Goal: Transaction & Acquisition: Register for event/course

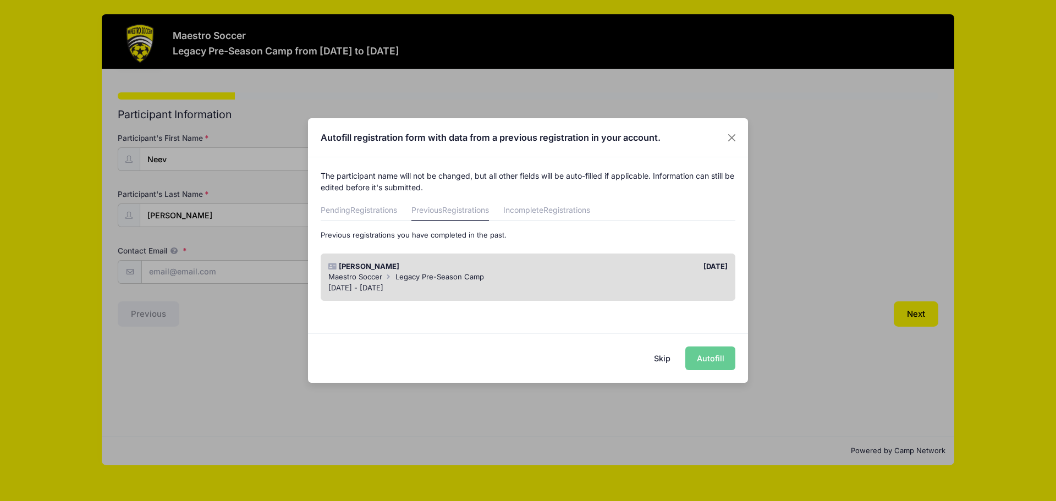
click at [709, 358] on div "Skip Autofill" at bounding box center [528, 357] width 440 height 49
click at [702, 361] on div "Skip Autofill" at bounding box center [528, 357] width 440 height 49
click at [614, 277] on div "Maestro Soccer Legacy Pre-Season Camp" at bounding box center [528, 277] width 400 height 11
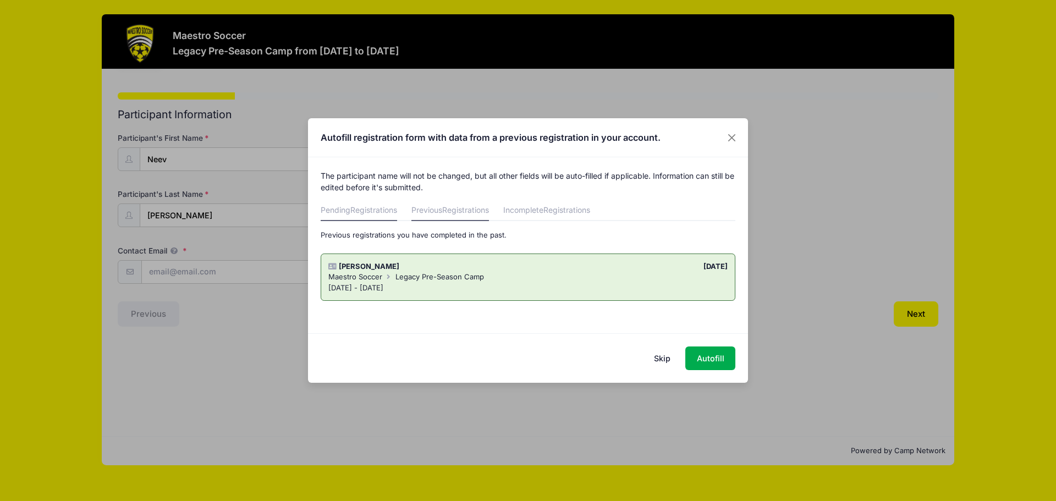
click at [369, 212] on span "Registrations" at bounding box center [373, 209] width 47 height 9
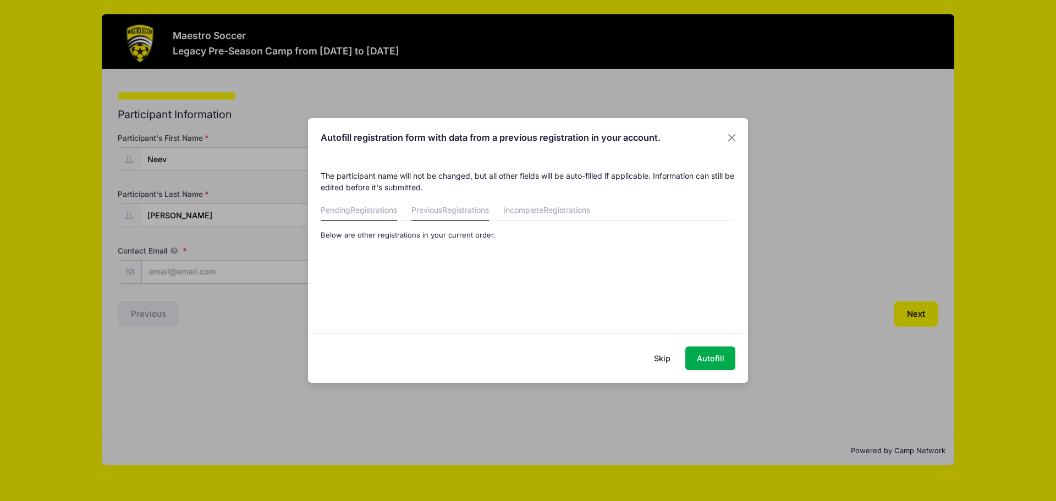
click at [432, 211] on link "Previous Registrations" at bounding box center [450, 211] width 78 height 20
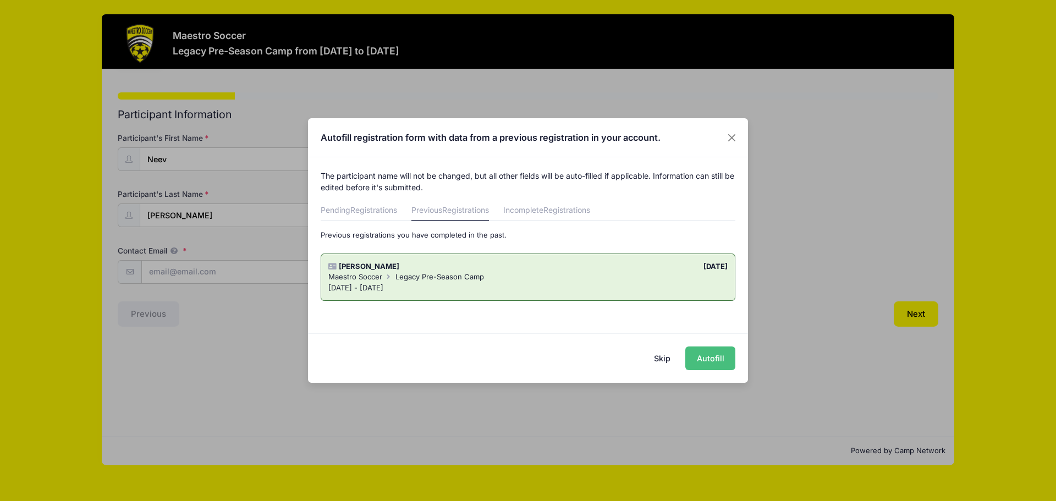
click at [711, 362] on button "Autofill" at bounding box center [710, 359] width 50 height 24
type input "[EMAIL_ADDRESS][DOMAIN_NAME]"
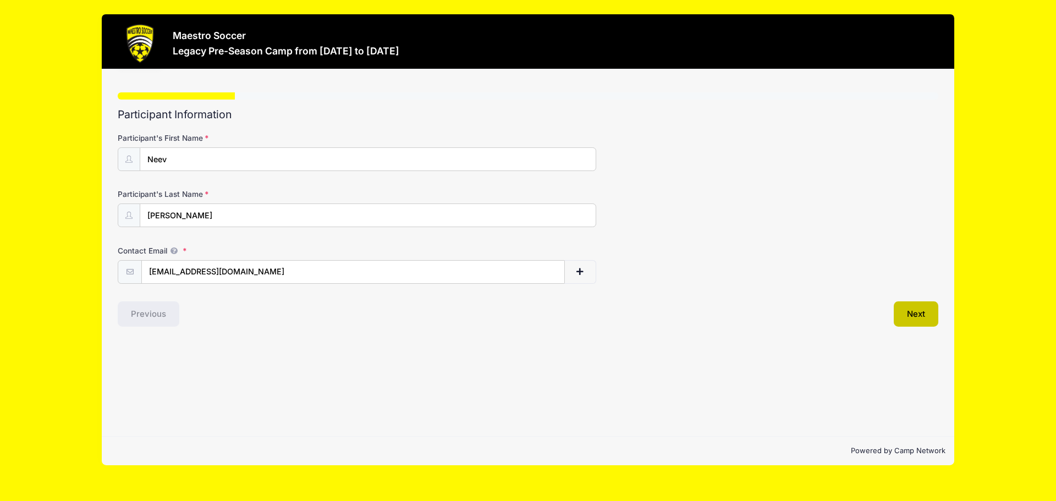
click at [916, 315] on button "Next" at bounding box center [916, 313] width 45 height 25
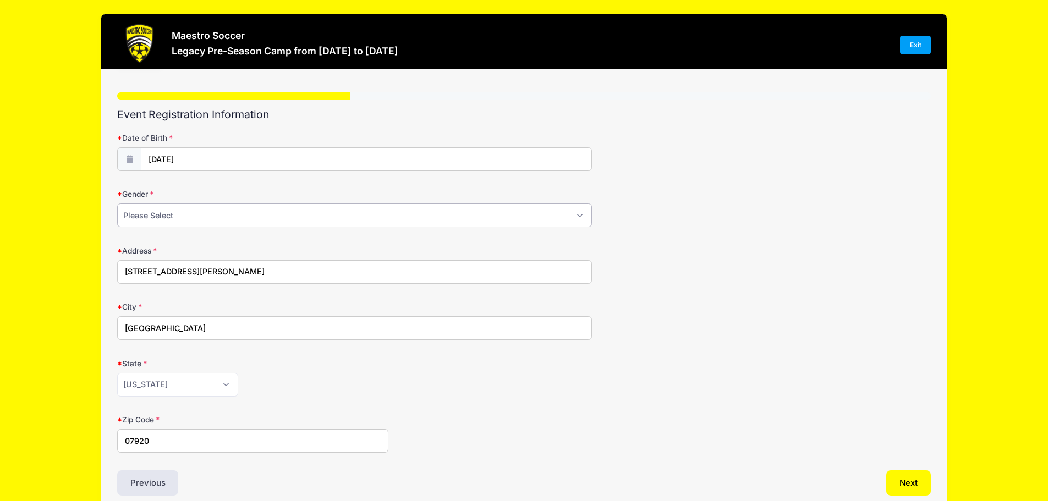
click at [325, 224] on select "Please Select Male Female Prefer Not To Say" at bounding box center [354, 216] width 475 height 24
select select "Male"
click at [117, 204] on select "Please Select Male Female Prefer Not To Say" at bounding box center [354, 216] width 475 height 24
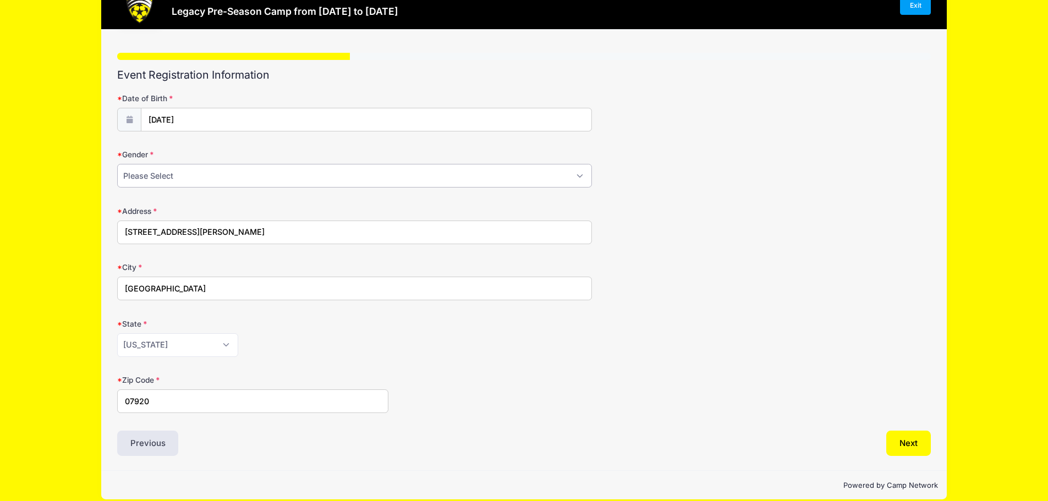
scroll to position [52, 0]
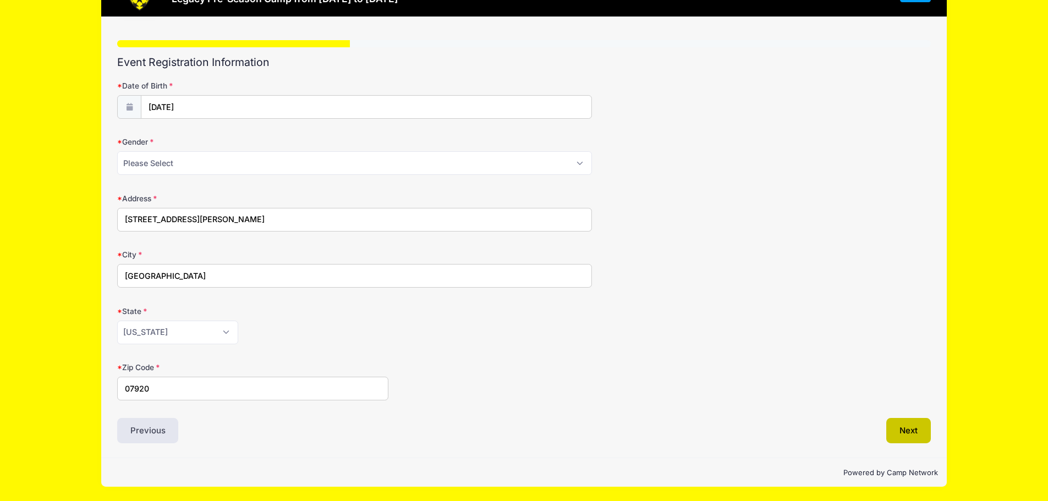
click at [899, 430] on button "Next" at bounding box center [908, 430] width 45 height 25
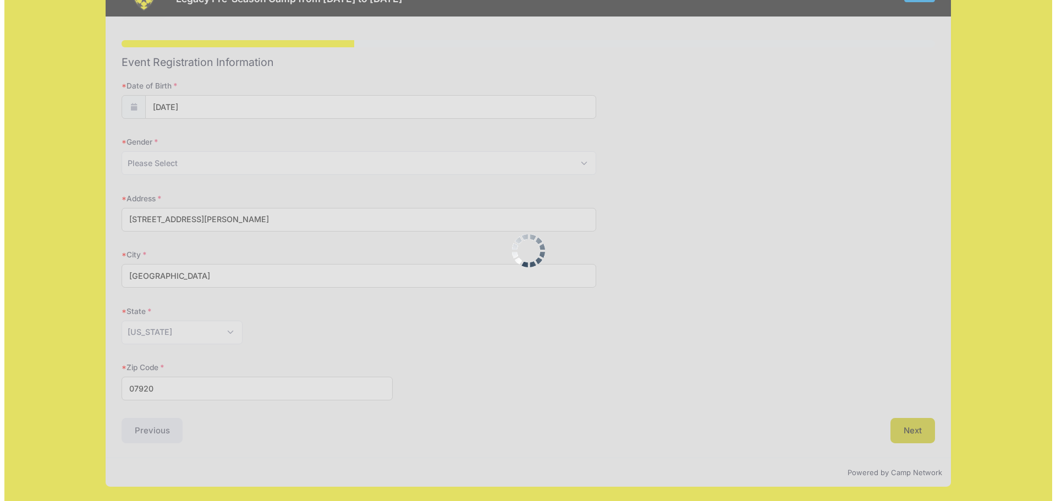
scroll to position [0, 0]
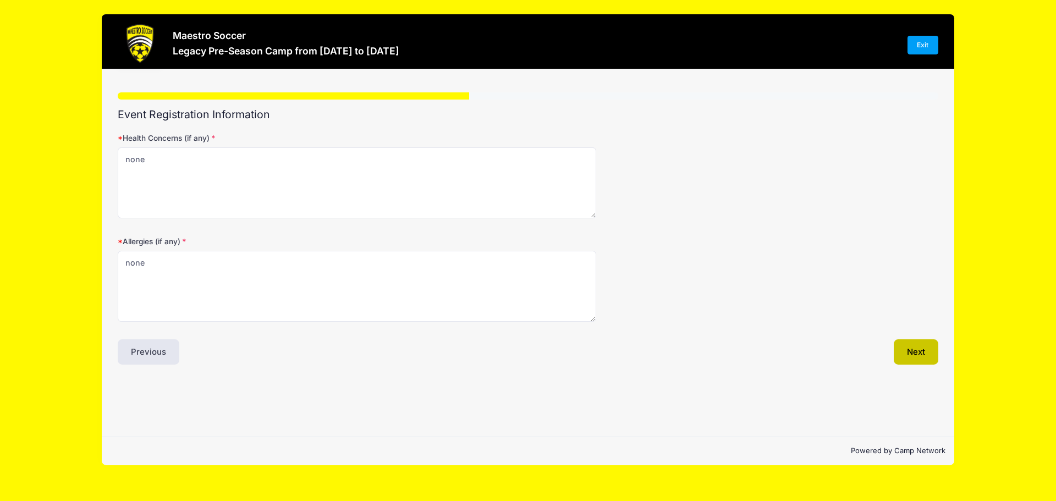
click at [916, 355] on button "Next" at bounding box center [916, 351] width 45 height 25
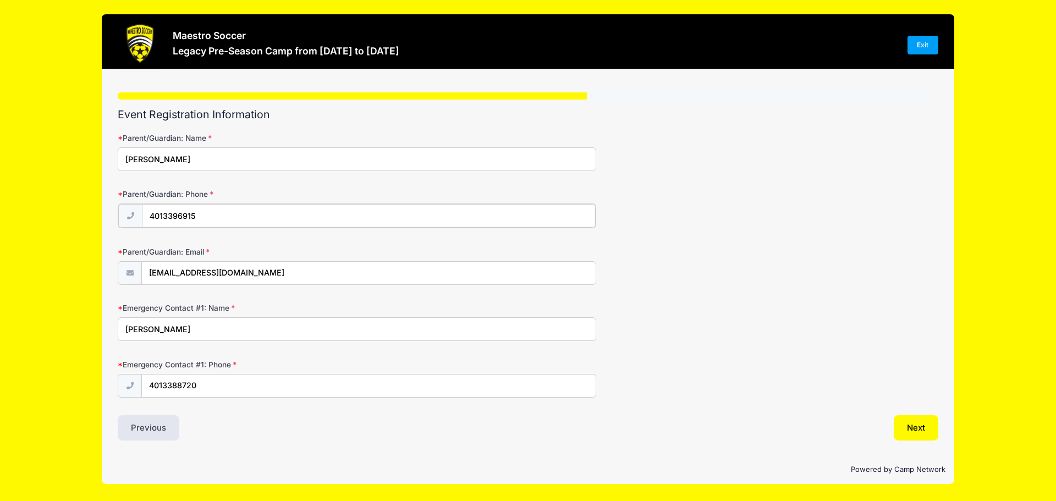
drag, startPoint x: 163, startPoint y: 217, endPoint x: 91, endPoint y: 215, distance: 72.1
click at [92, 216] on div "Maestro Soccer Legacy Pre-Season Camp from 08/18 to 08/21/2025 Exit Step 4 /7 S…" at bounding box center [528, 249] width 1023 height 498
type input "(631) 704-8010"
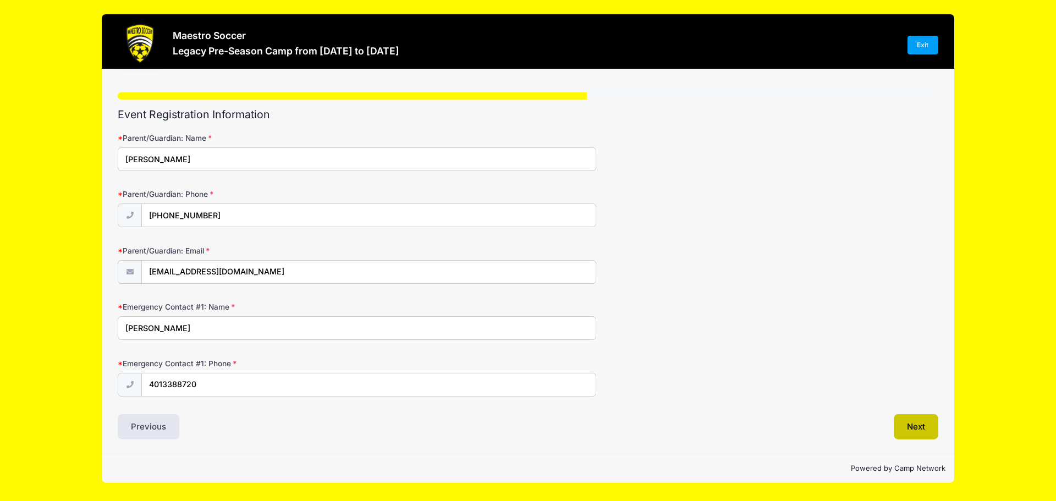
click at [911, 422] on button "Next" at bounding box center [916, 426] width 45 height 25
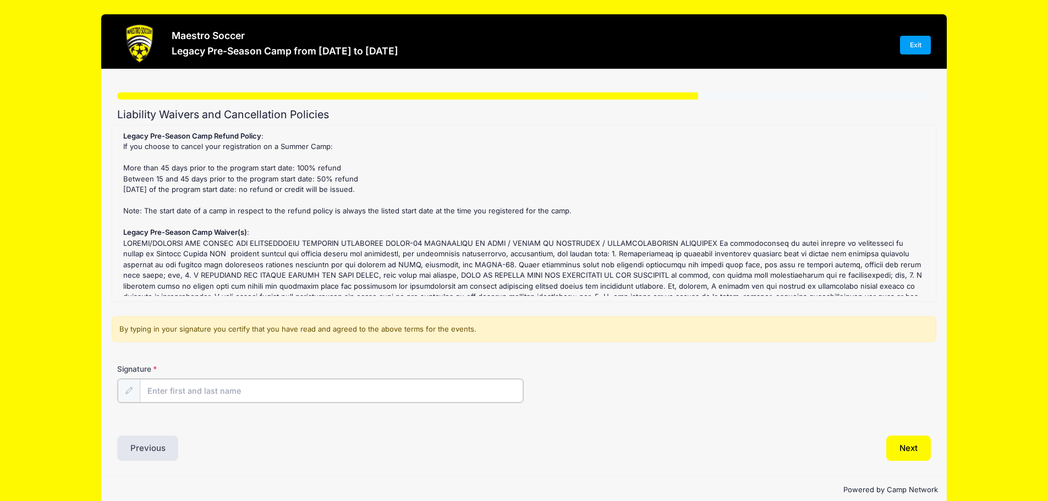
click at [255, 387] on input "Signature" at bounding box center [332, 391] width 384 height 24
type input "Dipen Desai"
click at [909, 454] on button "Next" at bounding box center [908, 447] width 45 height 25
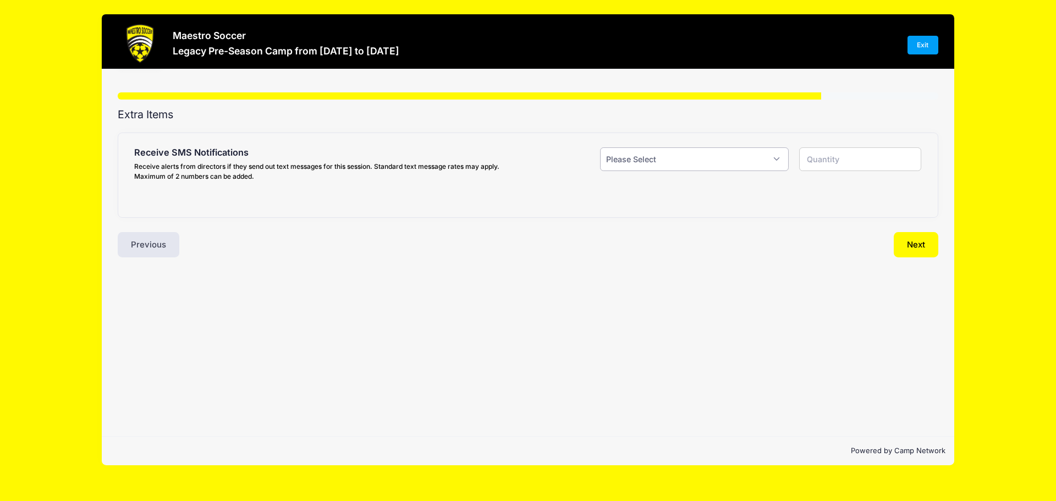
click at [689, 159] on select "Please Select Yes ($0.00) No" at bounding box center [694, 159] width 189 height 24
select select "1"
click at [600, 147] on select "Please Select Yes ($0.00) No" at bounding box center [694, 159] width 189 height 24
type input "1"
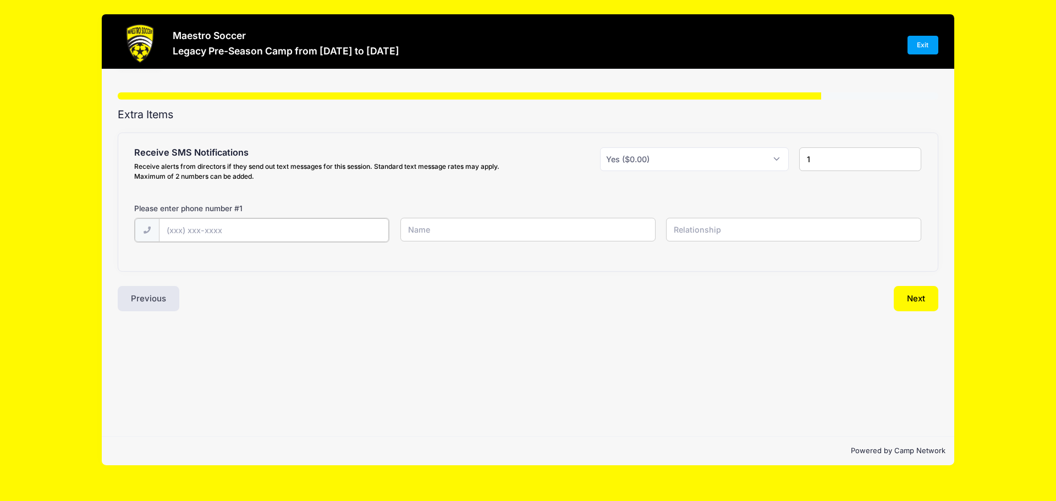
click at [0, 0] on input "text" at bounding box center [0, 0] width 0 height 0
type input "(4"
type input "(631) 704-8010"
click at [0, 0] on input "text" at bounding box center [0, 0] width 0 height 0
type input "Dipen"
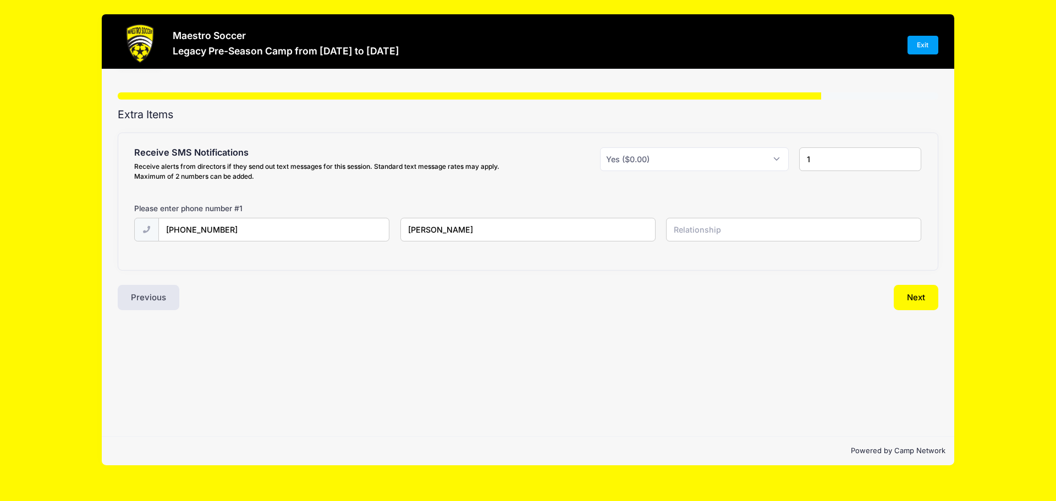
click at [0, 0] on input "text" at bounding box center [0, 0] width 0 height 0
type input "Father"
click at [917, 299] on button "Next" at bounding box center [916, 297] width 45 height 25
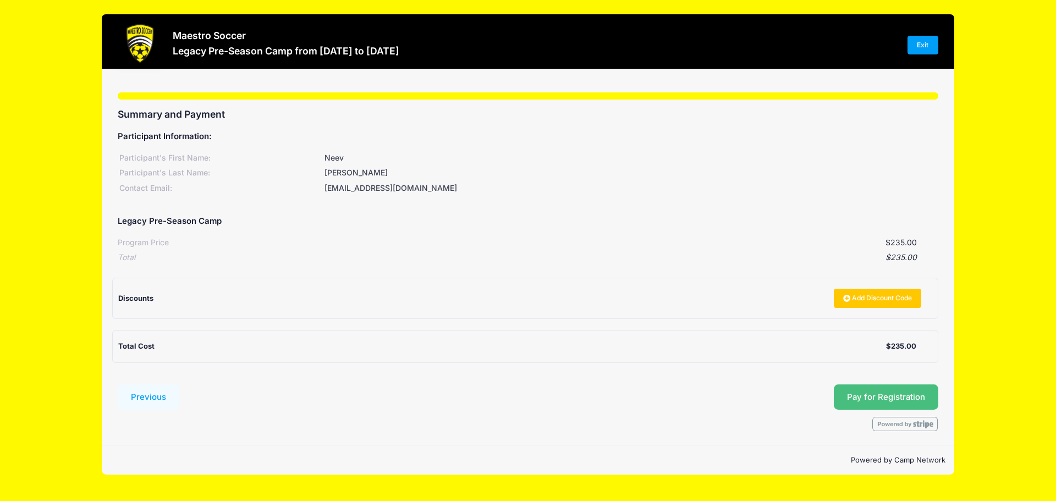
click at [907, 393] on span "Pay for Registration" at bounding box center [886, 397] width 78 height 10
